Goal: Information Seeking & Learning: Compare options

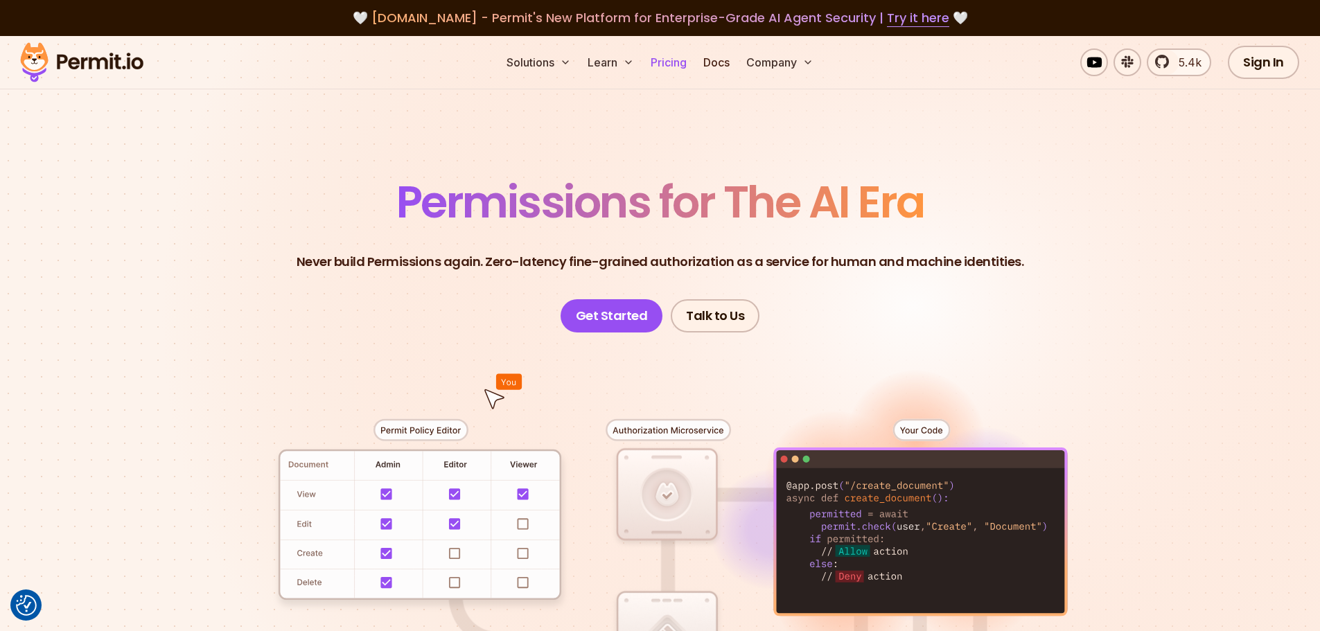
click at [677, 69] on link "Pricing" at bounding box center [668, 63] width 47 height 28
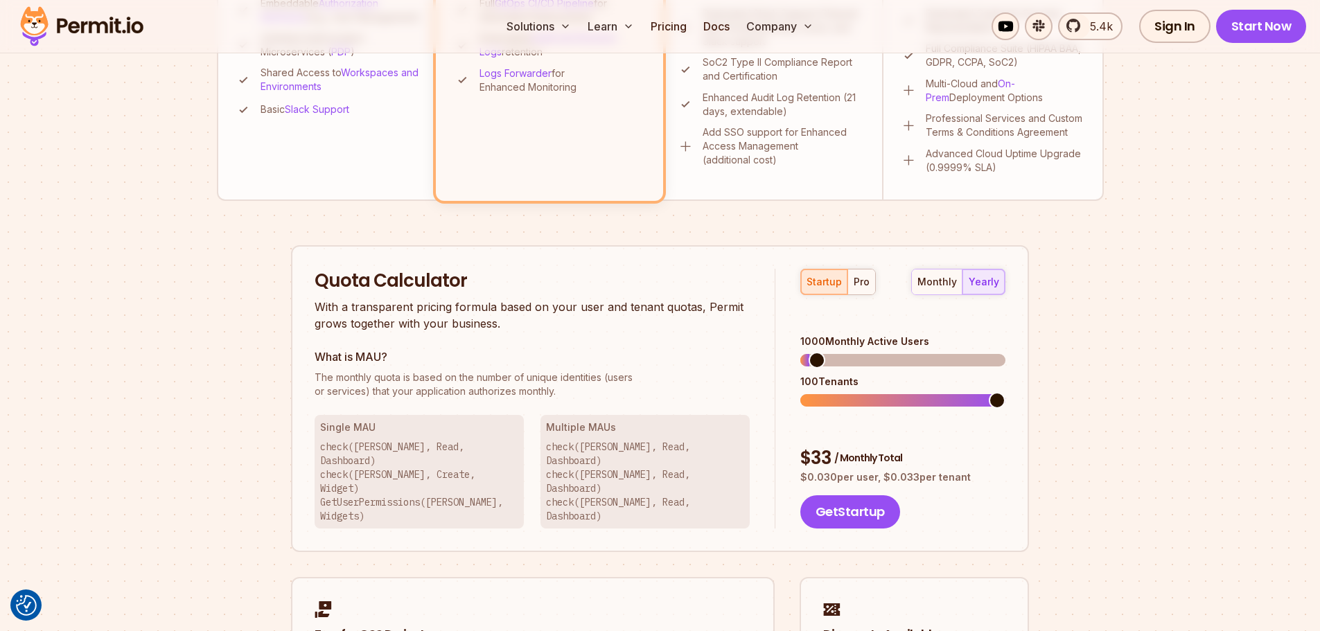
scroll to position [693, 0]
click at [852, 355] on span at bounding box center [856, 361] width 17 height 17
click at [847, 376] on div "100 Tenants" at bounding box center [902, 383] width 205 height 14
click at [850, 353] on span at bounding box center [855, 361] width 17 height 17
click at [859, 278] on div "pro" at bounding box center [862, 283] width 16 height 14
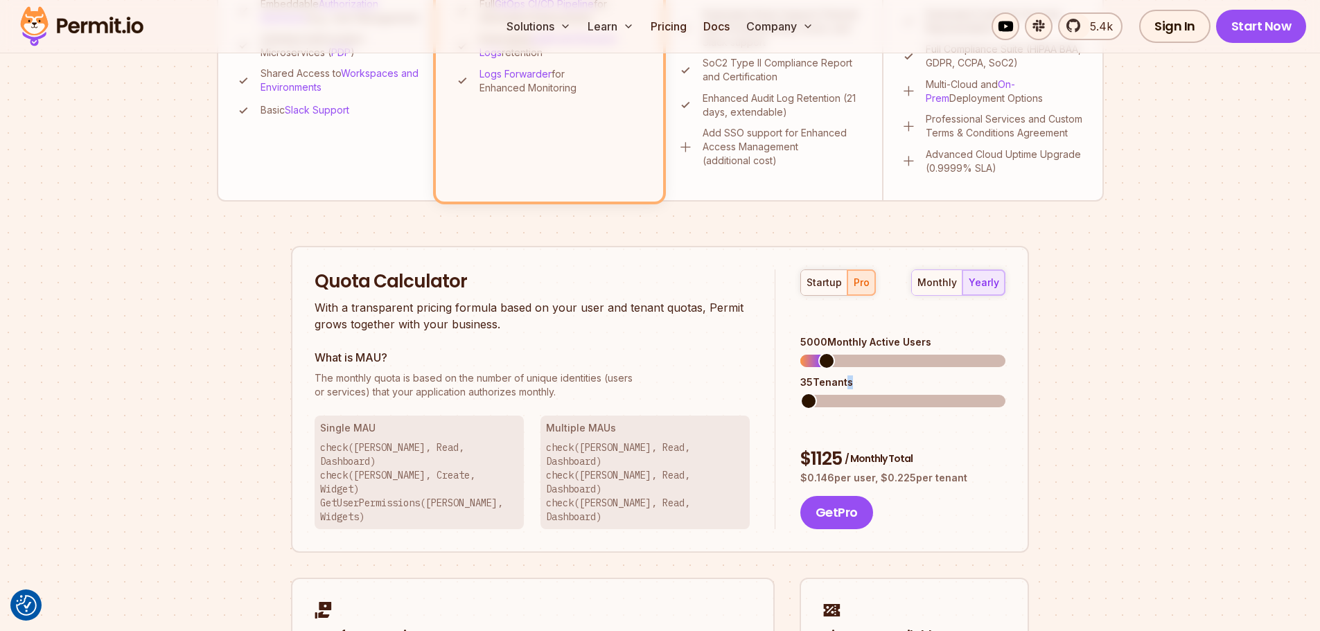
click at [800, 393] on span at bounding box center [808, 401] width 17 height 17
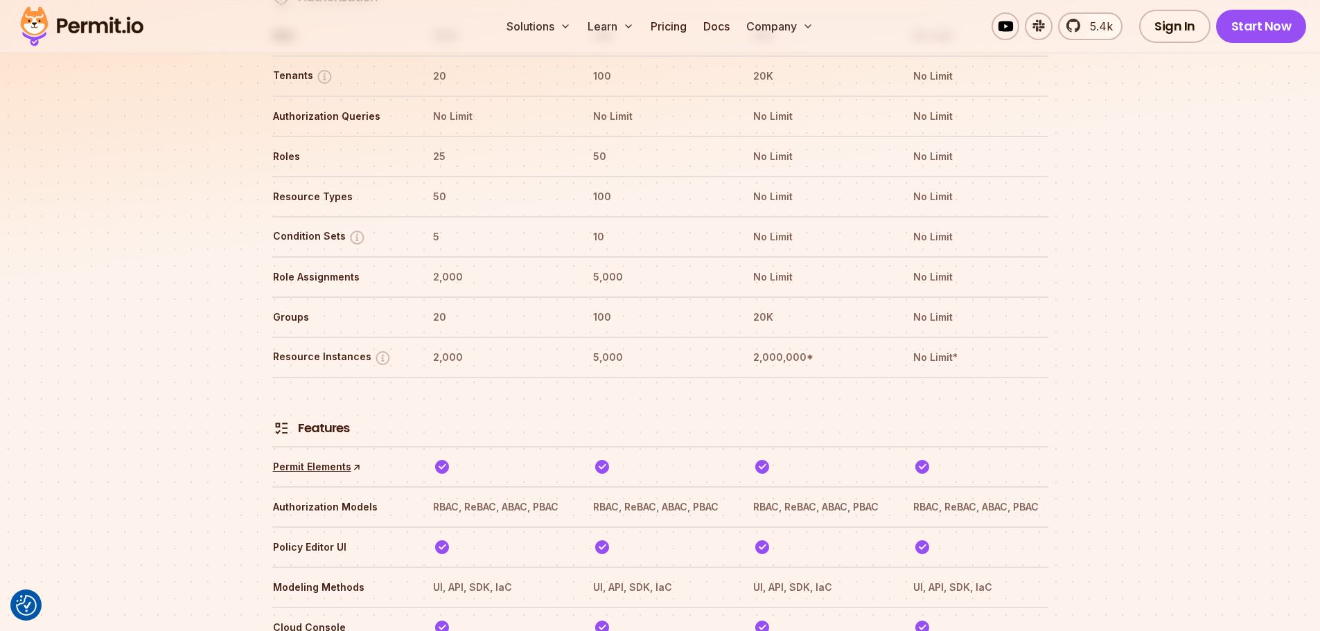
scroll to position [2028, 0]
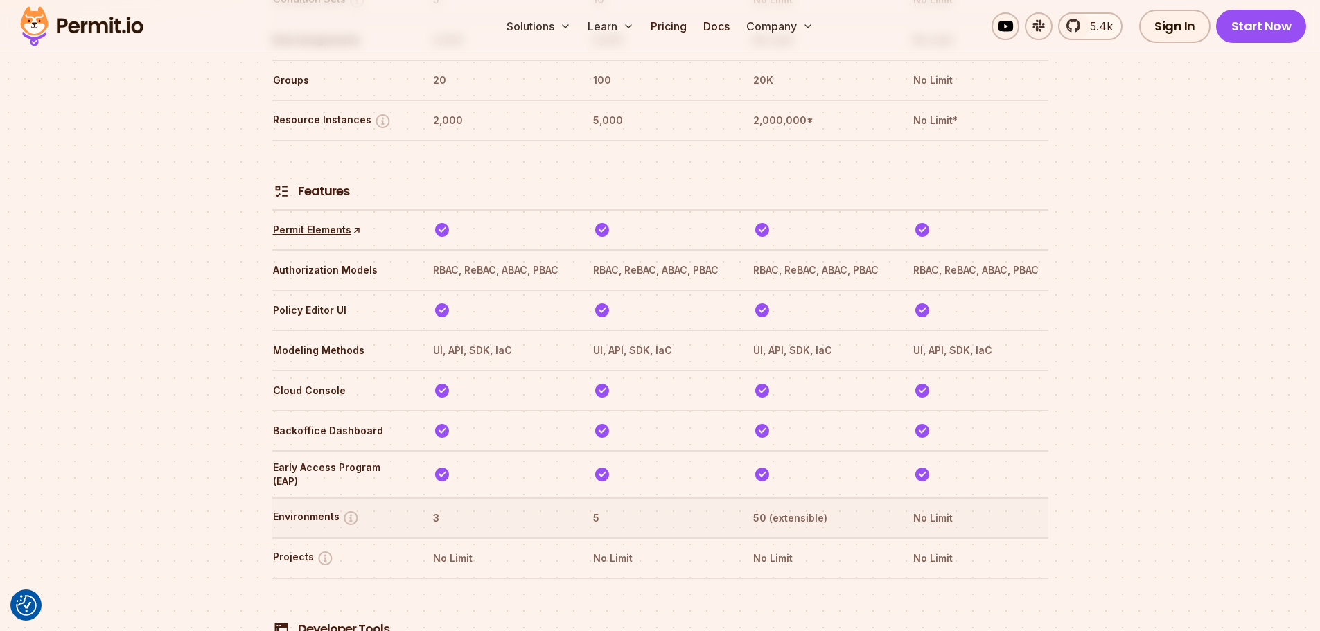
click at [782, 507] on th "50 (extensible)" at bounding box center [820, 518] width 135 height 22
click at [823, 507] on th "50 (extensible)" at bounding box center [820, 518] width 135 height 22
click at [824, 507] on th "50 (extensible)" at bounding box center [820, 518] width 135 height 22
click at [780, 498] on tr "Environments 3 5 50 (extensible) No Limit" at bounding box center [660, 518] width 776 height 40
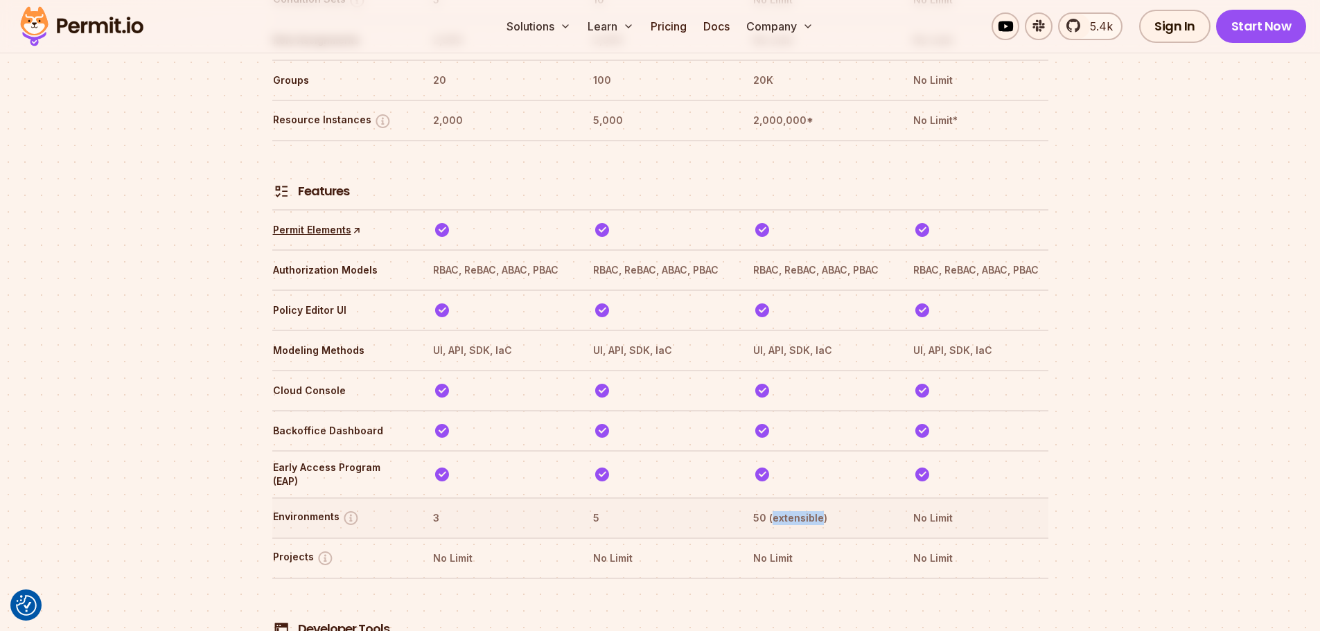
click at [781, 507] on th "50 (extensible)" at bounding box center [820, 518] width 135 height 22
click at [782, 507] on th "50 (extensible)" at bounding box center [820, 518] width 135 height 22
click at [791, 507] on th "50 (extensible)" at bounding box center [820, 518] width 135 height 22
click at [790, 507] on th "50 (extensible)" at bounding box center [820, 518] width 135 height 22
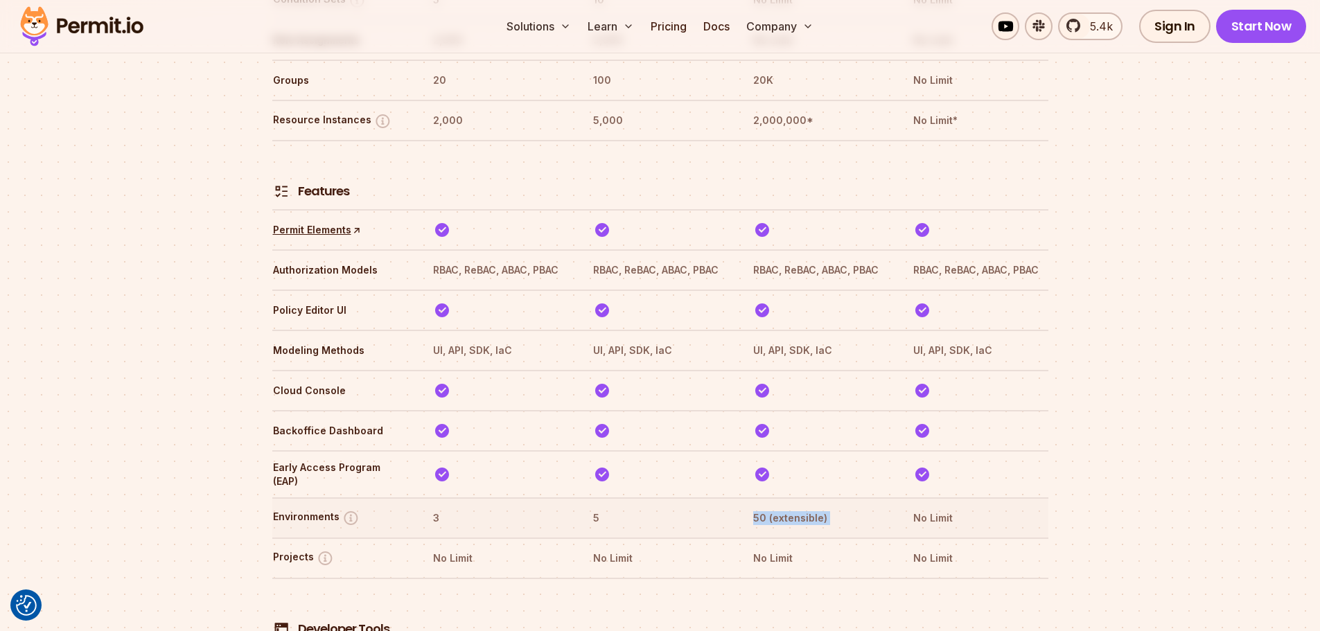
click at [790, 507] on th "50 (extensible)" at bounding box center [820, 518] width 135 height 22
click at [925, 507] on th "No Limit" at bounding box center [980, 518] width 135 height 22
click at [939, 507] on th "No Limit" at bounding box center [980, 518] width 135 height 22
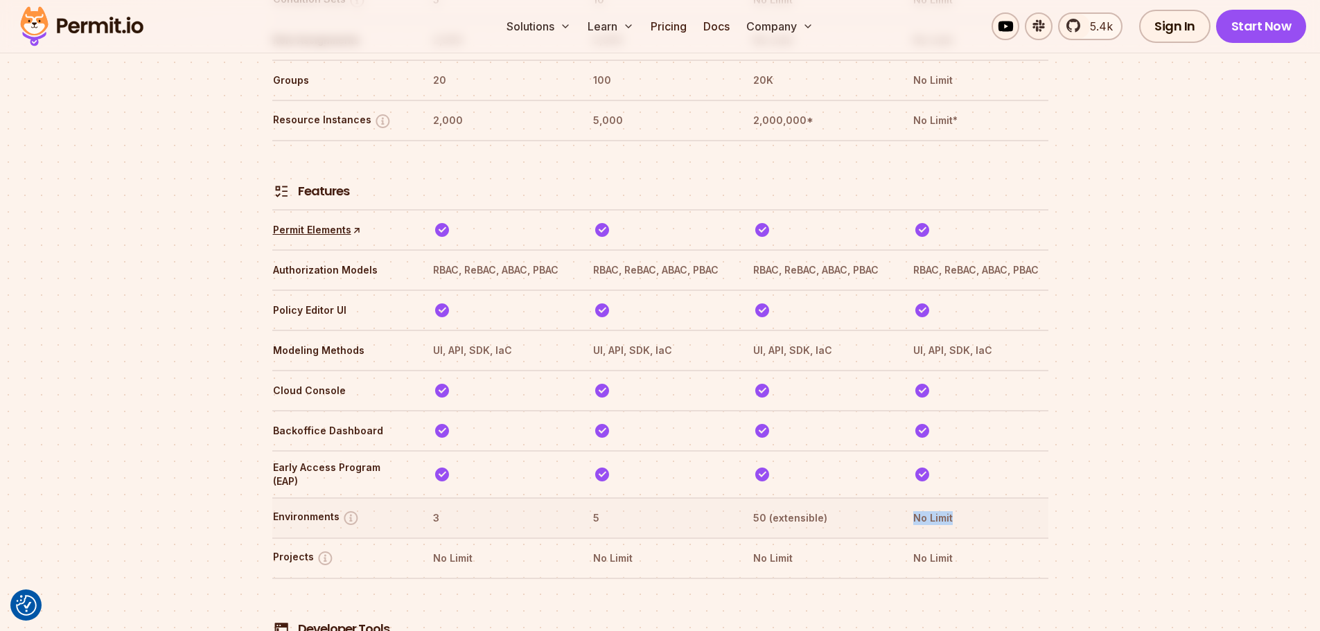
click at [939, 507] on th "No Limit" at bounding box center [980, 518] width 135 height 22
click at [773, 507] on th "50 (extensible)" at bounding box center [820, 518] width 135 height 22
drag, startPoint x: 421, startPoint y: 469, endPoint x: 960, endPoint y: 462, distance: 539.2
click at [960, 498] on tr "Environments 3 5 50 (extensible) No Limit" at bounding box center [660, 518] width 776 height 40
click at [960, 507] on th "No Limit" at bounding box center [980, 518] width 135 height 22
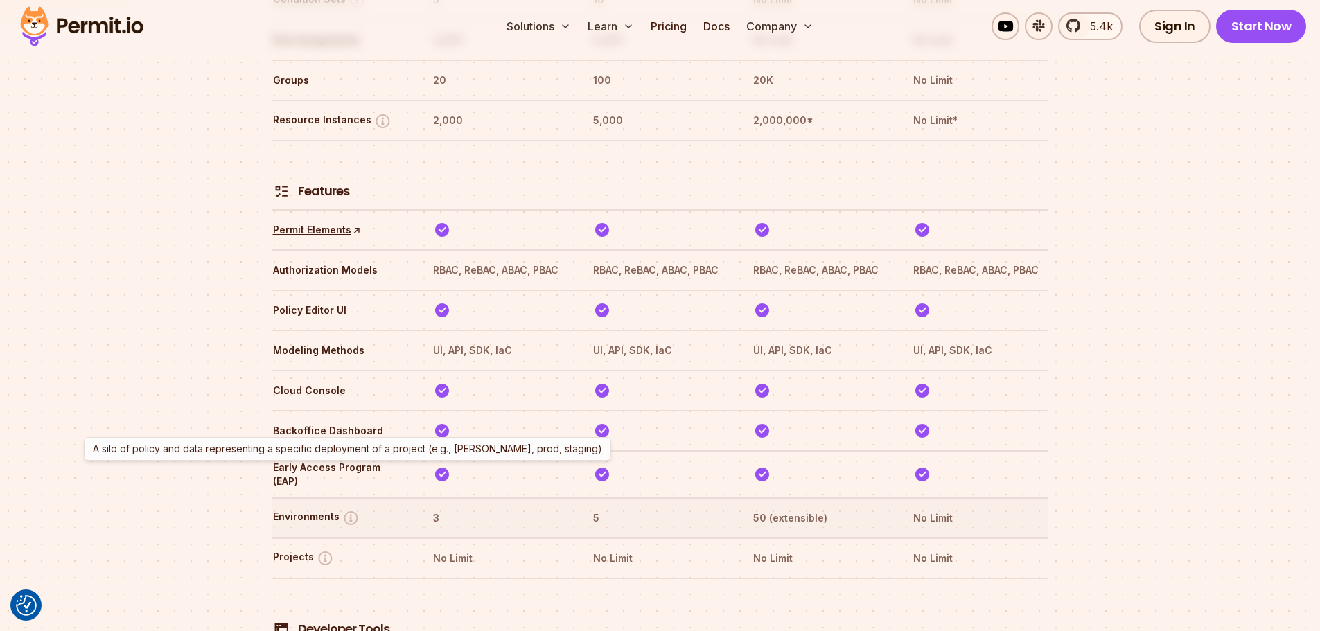
click at [345, 509] on img at bounding box center [350, 517] width 17 height 17
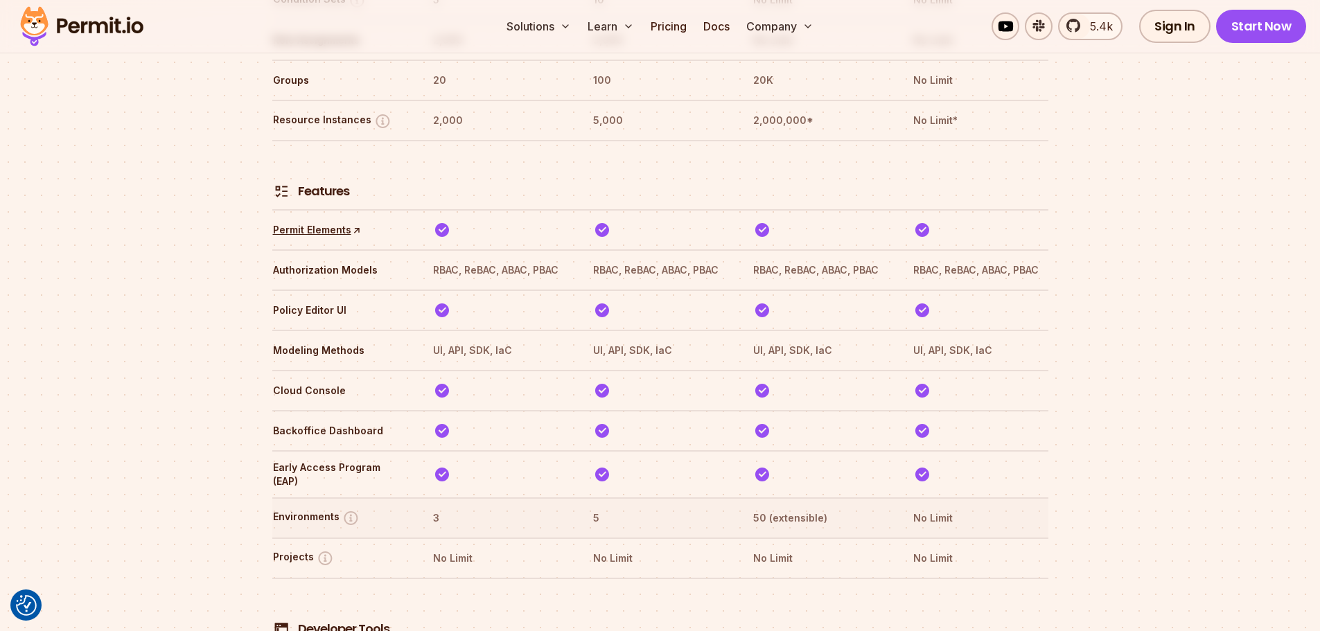
click at [345, 509] on img at bounding box center [350, 517] width 17 height 17
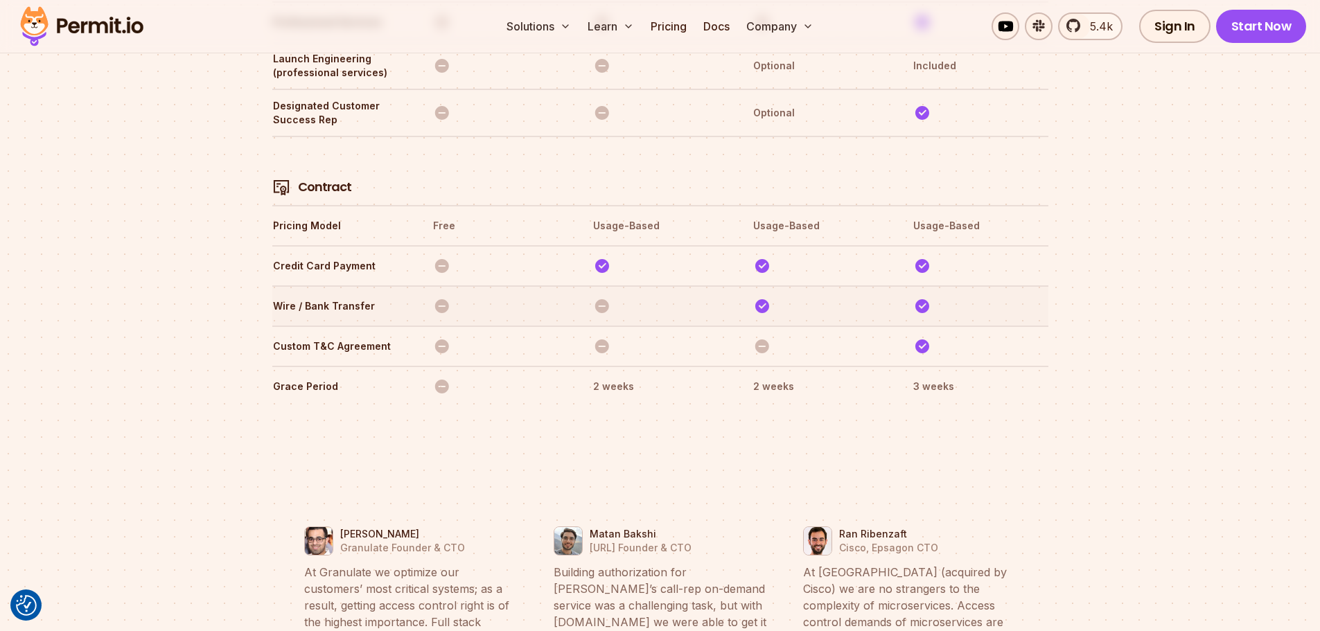
scroll to position [4661, 0]
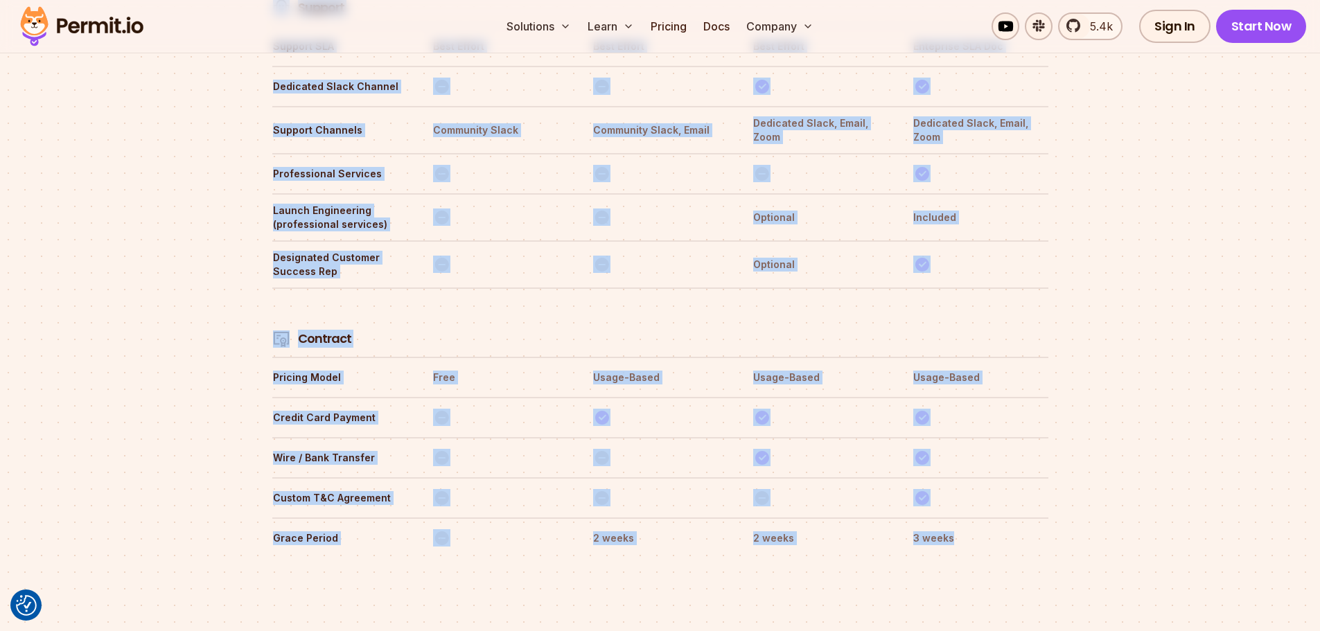
drag, startPoint x: 1019, startPoint y: 473, endPoint x: 257, endPoint y: 254, distance: 792.3
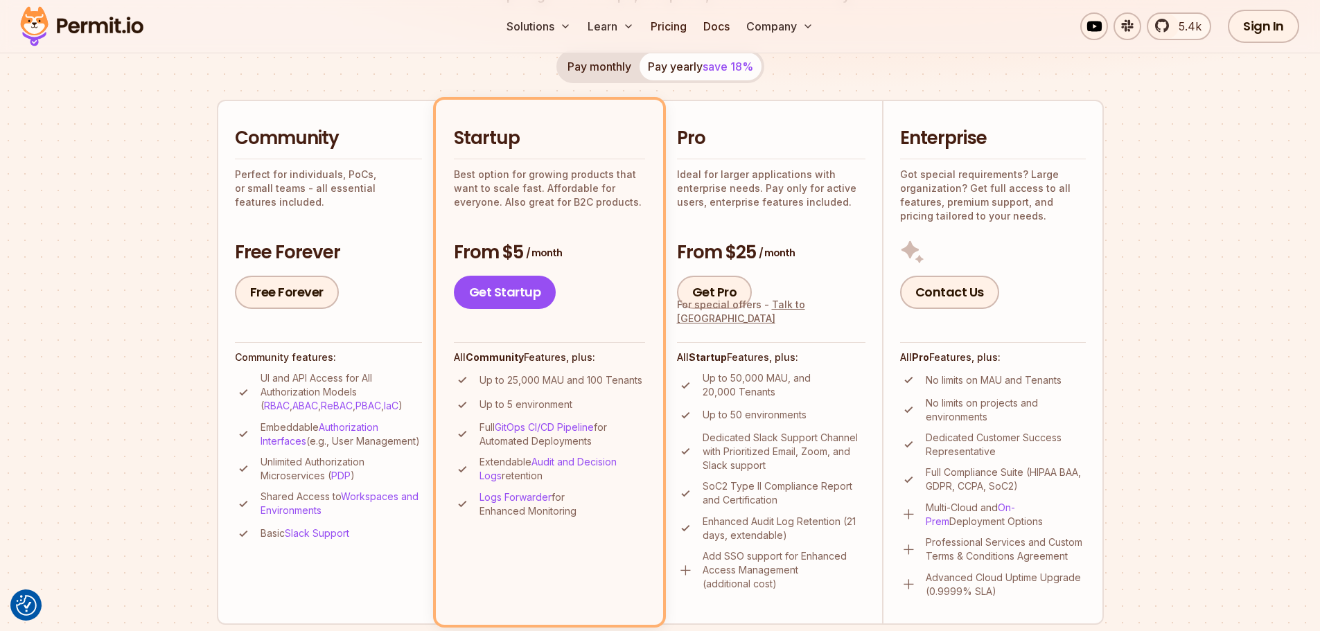
scroll to position [347, 0]
